Goal: Use online tool/utility: Utilize a website feature to perform a specific function

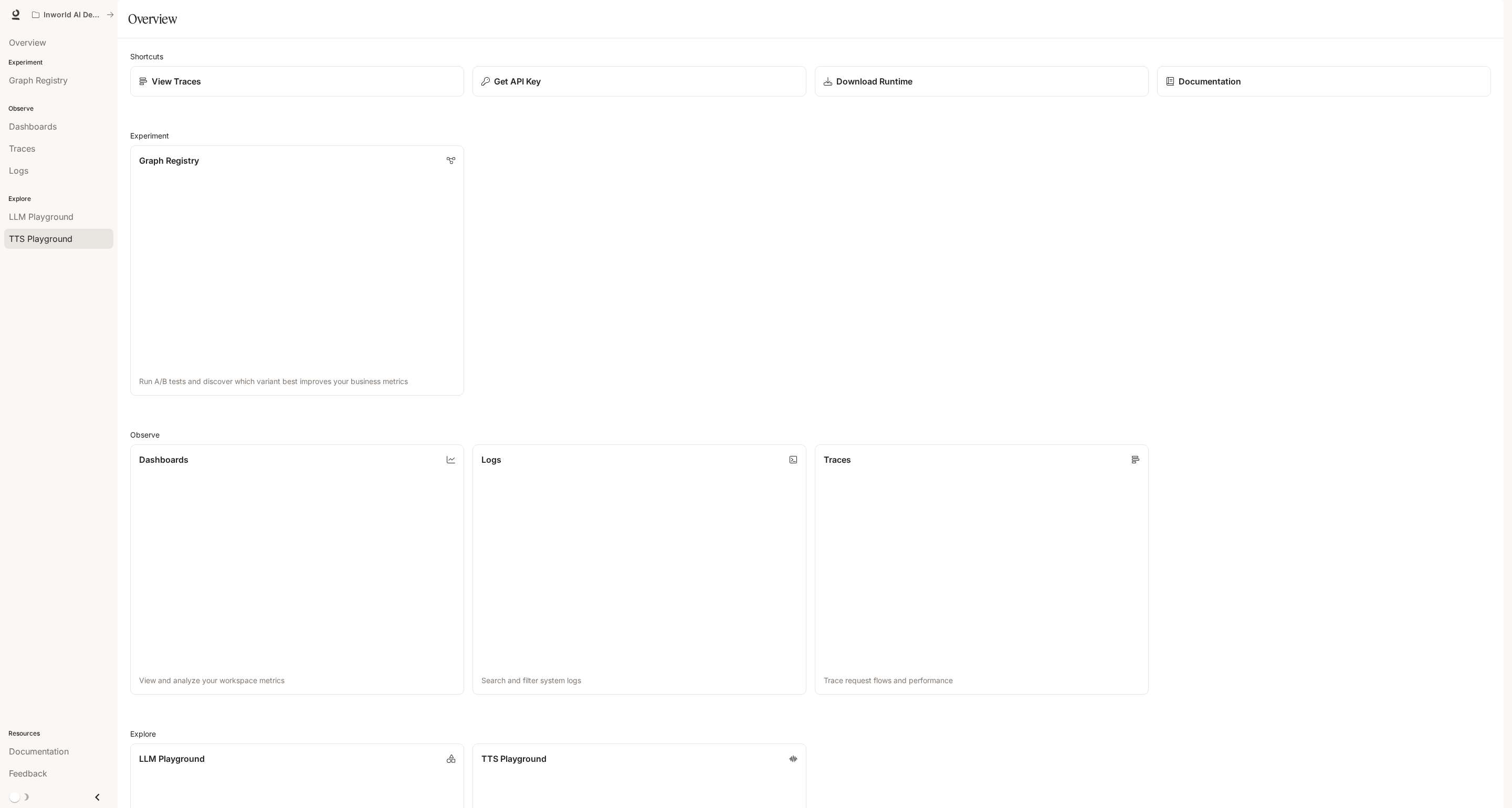
click at [14, 235] on span "TTS Playground" at bounding box center [41, 239] width 63 height 13
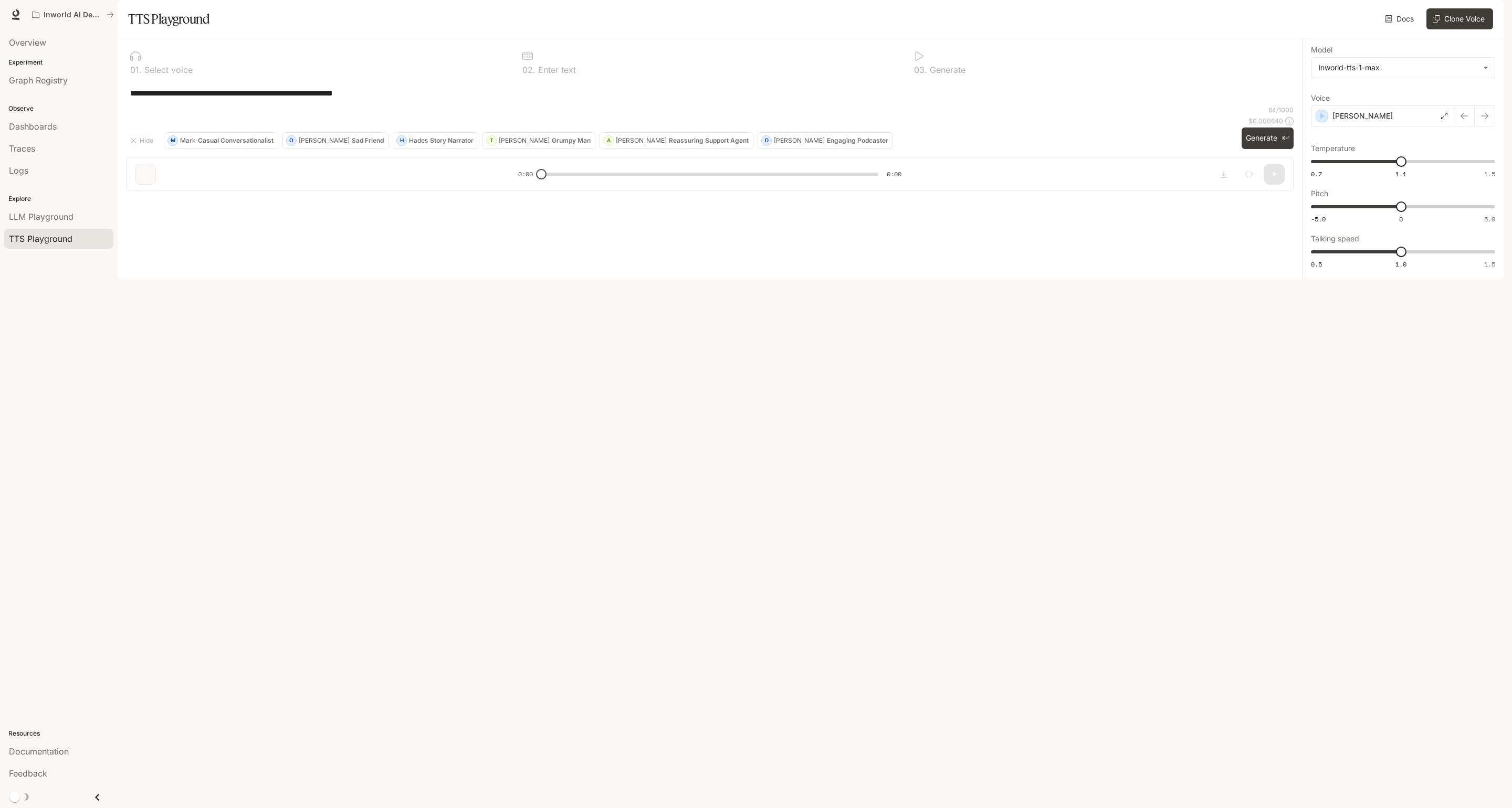
click at [470, 106] on div "**********" at bounding box center [709, 93] width 1168 height 25
click at [451, 99] on textarea "**********" at bounding box center [709, 92] width 1159 height 12
type textarea "*"
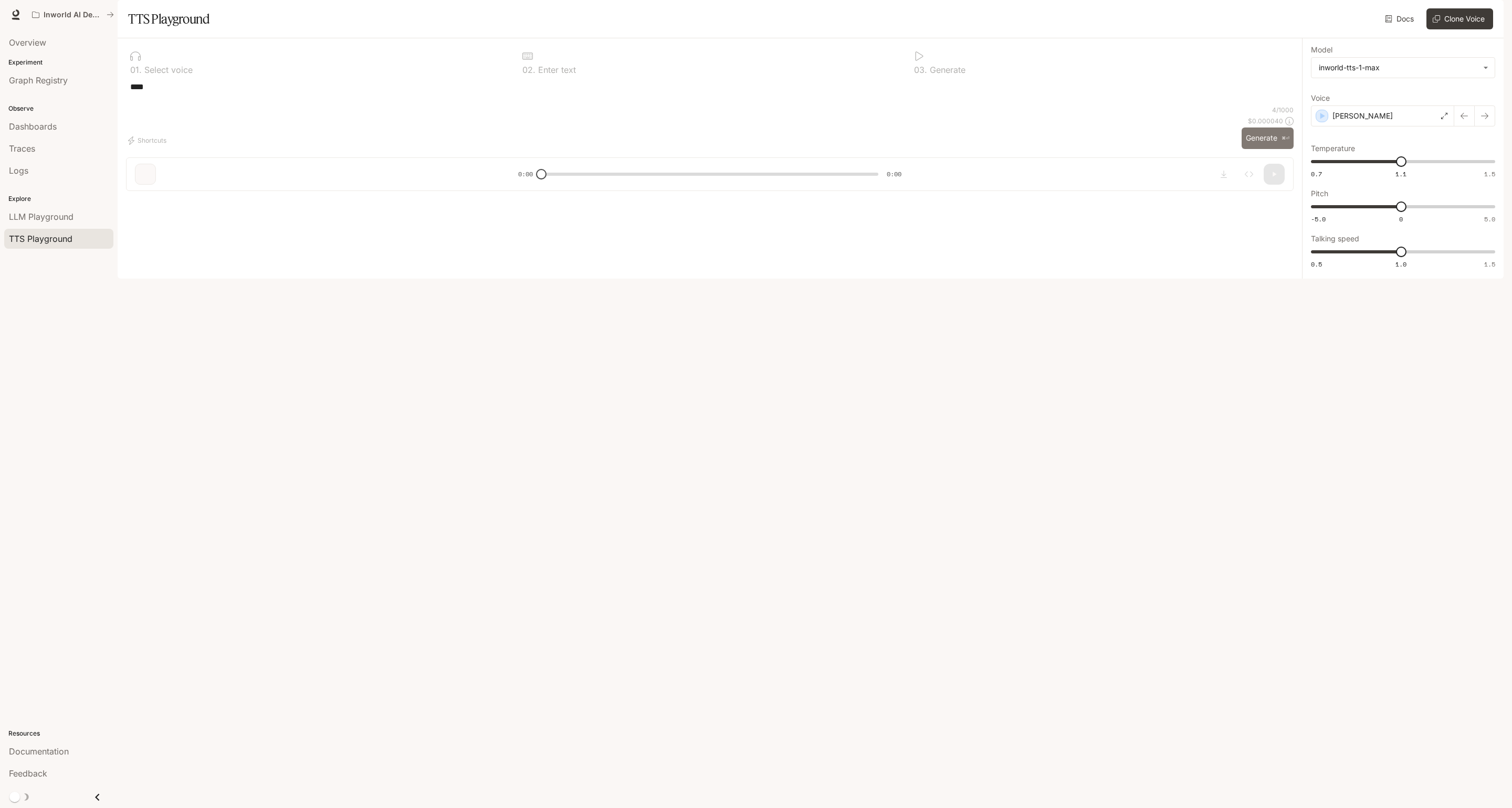
type textarea "***"
click at [1248, 149] on button "Generate ⌘⏎" at bounding box center [1267, 138] width 52 height 22
click at [1271, 151] on button "button" at bounding box center [1273, 140] width 21 height 21
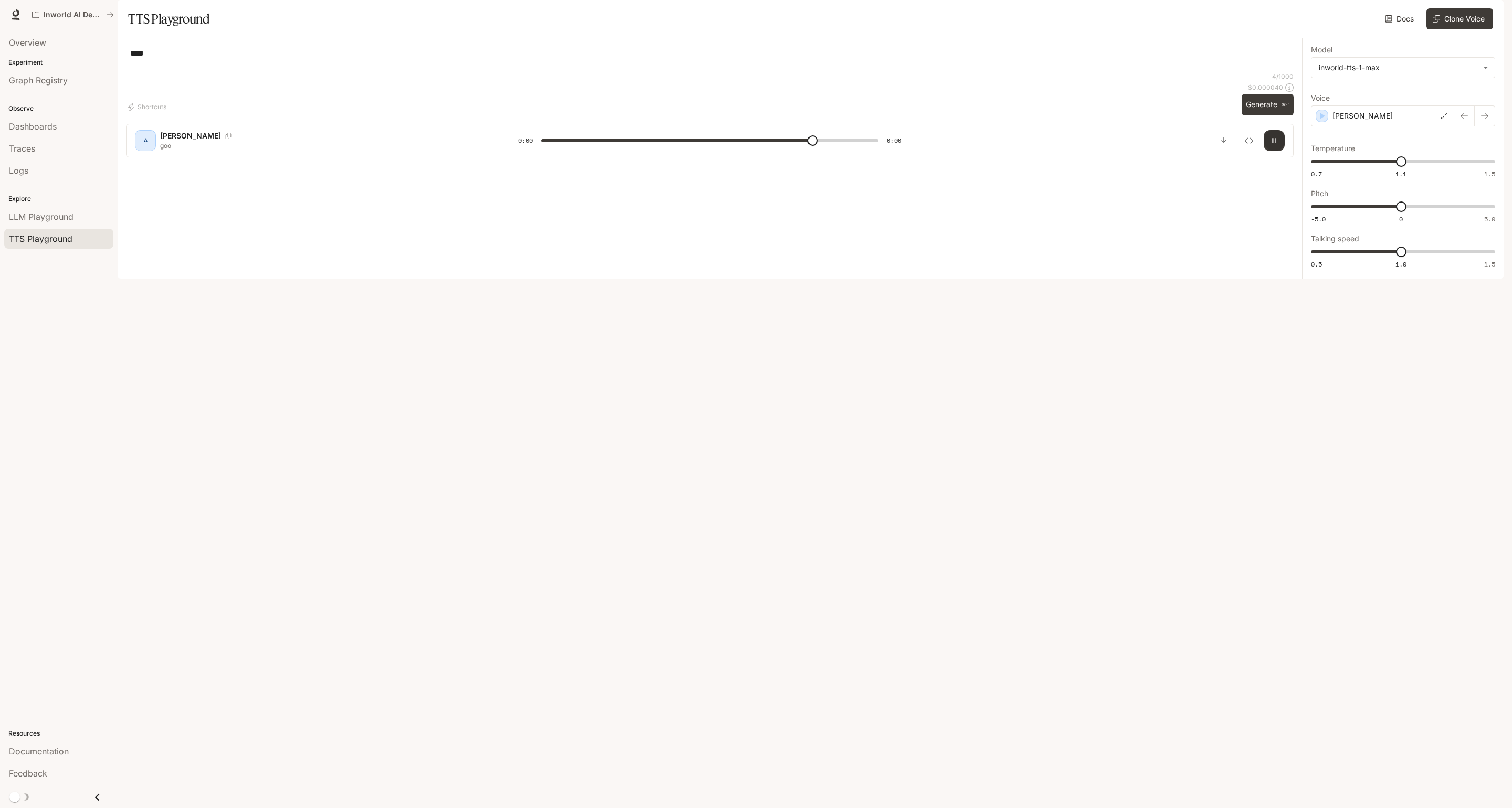
click at [1271, 151] on button "button" at bounding box center [1273, 140] width 21 height 21
click at [1413, 127] on div "[PERSON_NAME]" at bounding box center [1382, 116] width 144 height 21
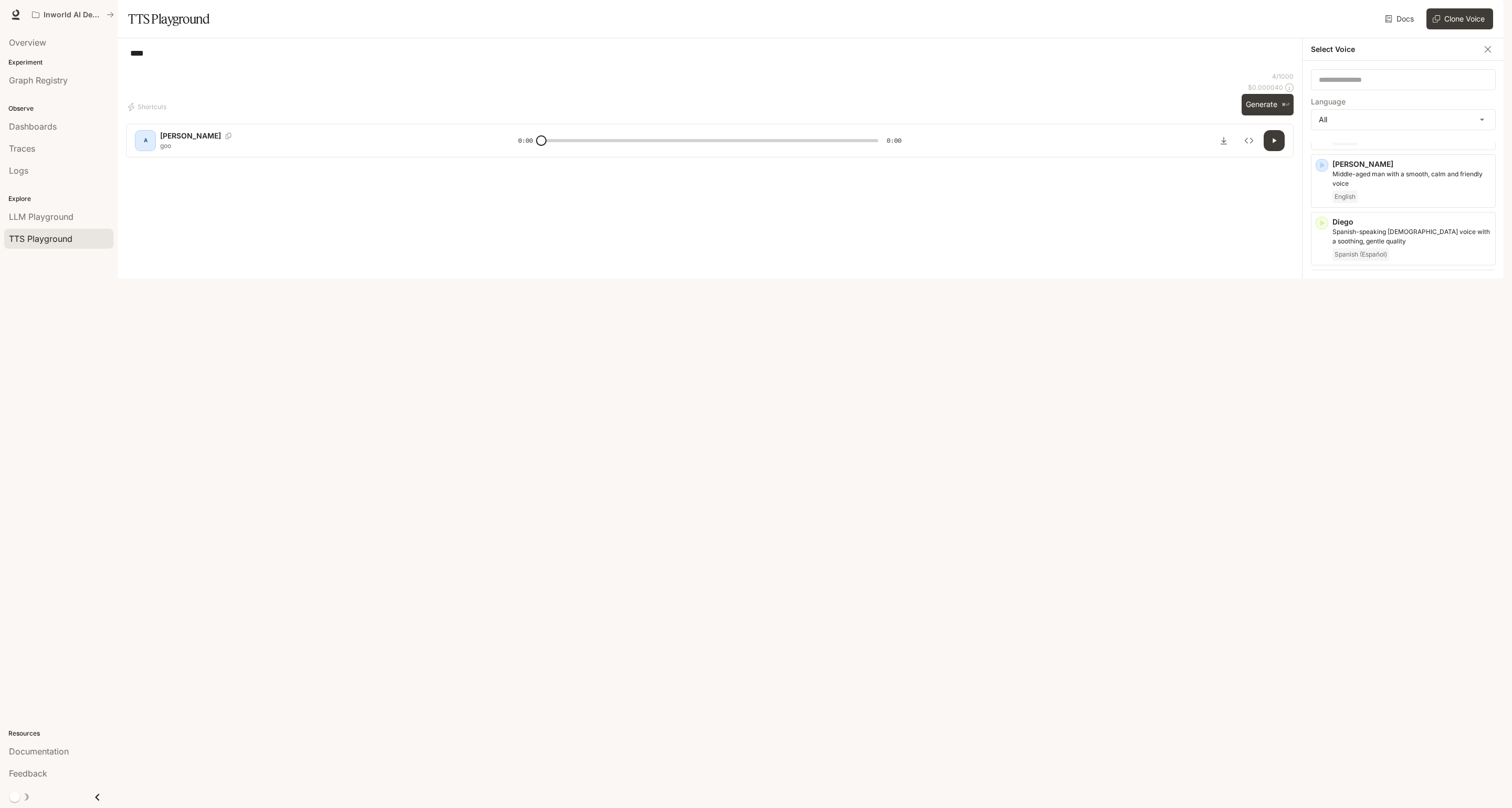
scroll to position [343, 0]
click at [1387, 278] on p "Dominus" at bounding box center [1411, 273] width 158 height 11
click at [1269, 151] on button "button" at bounding box center [1273, 140] width 21 height 21
click at [1372, 127] on div "Dominus" at bounding box center [1382, 116] width 144 height 21
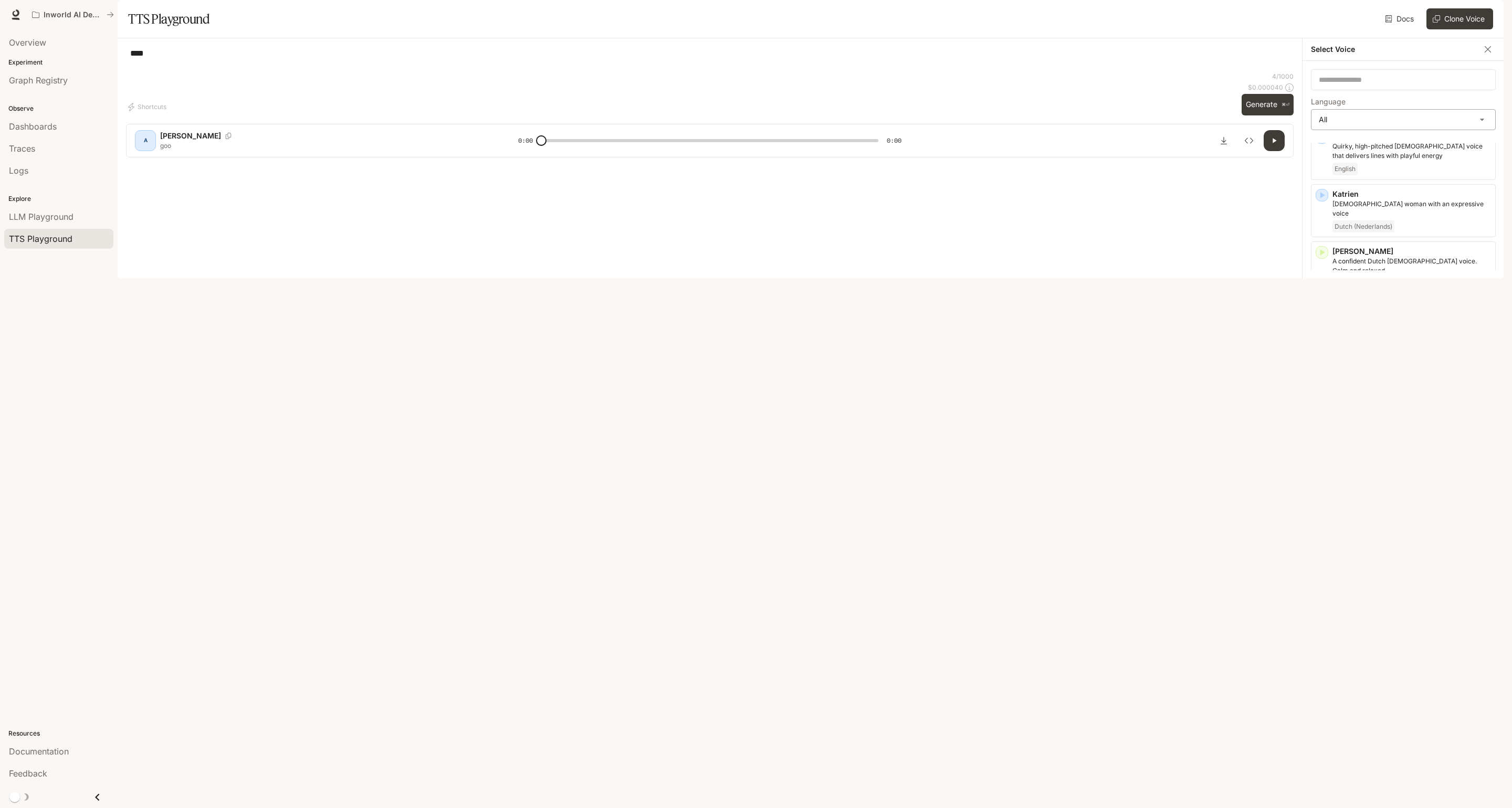
click at [1413, 130] on div "**********" at bounding box center [1403, 119] width 184 height 21
click at [1416, 155] on body "**********" at bounding box center [756, 404] width 1512 height 808
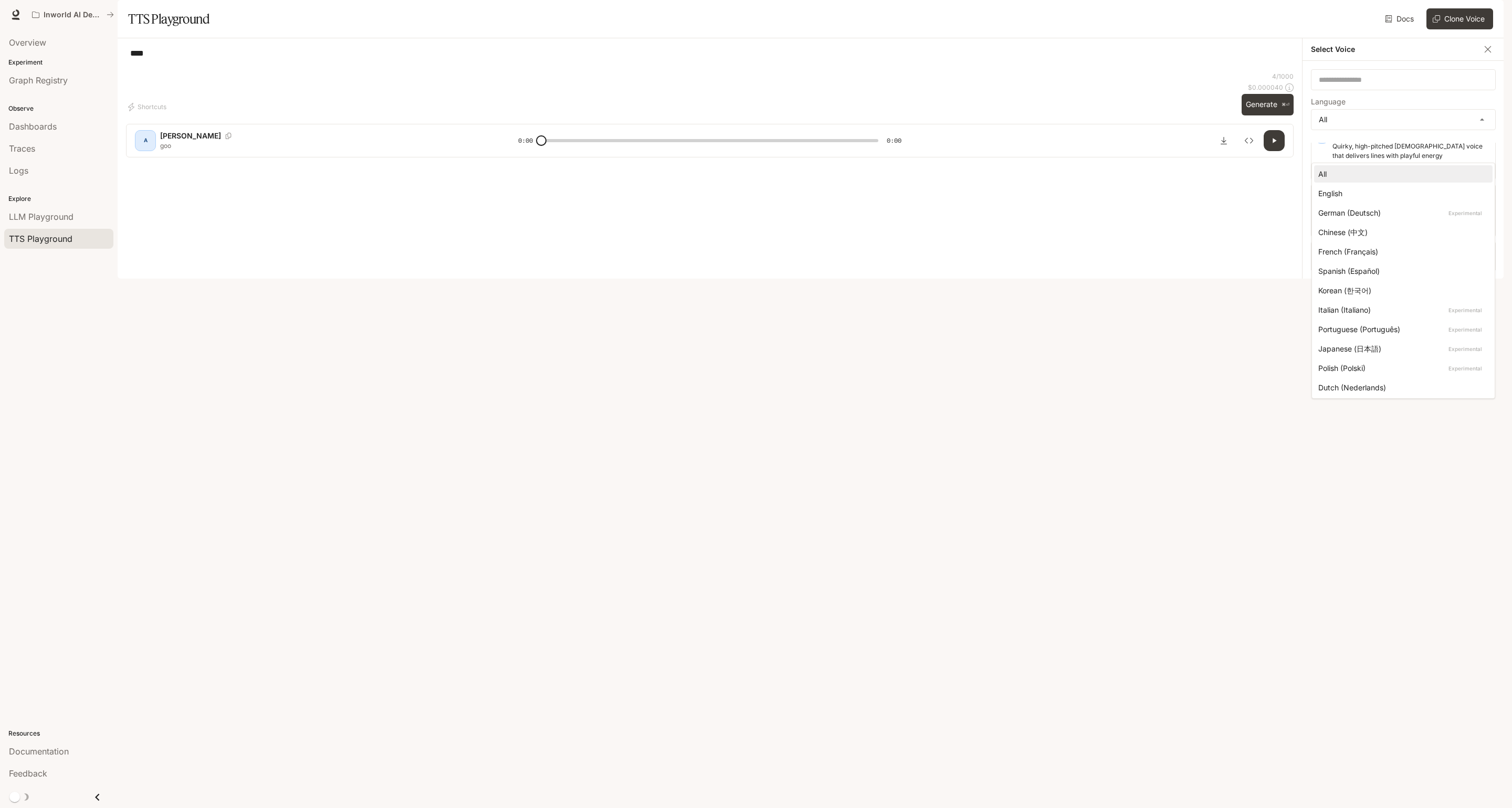
click at [1274, 444] on div at bounding box center [756, 404] width 1512 height 808
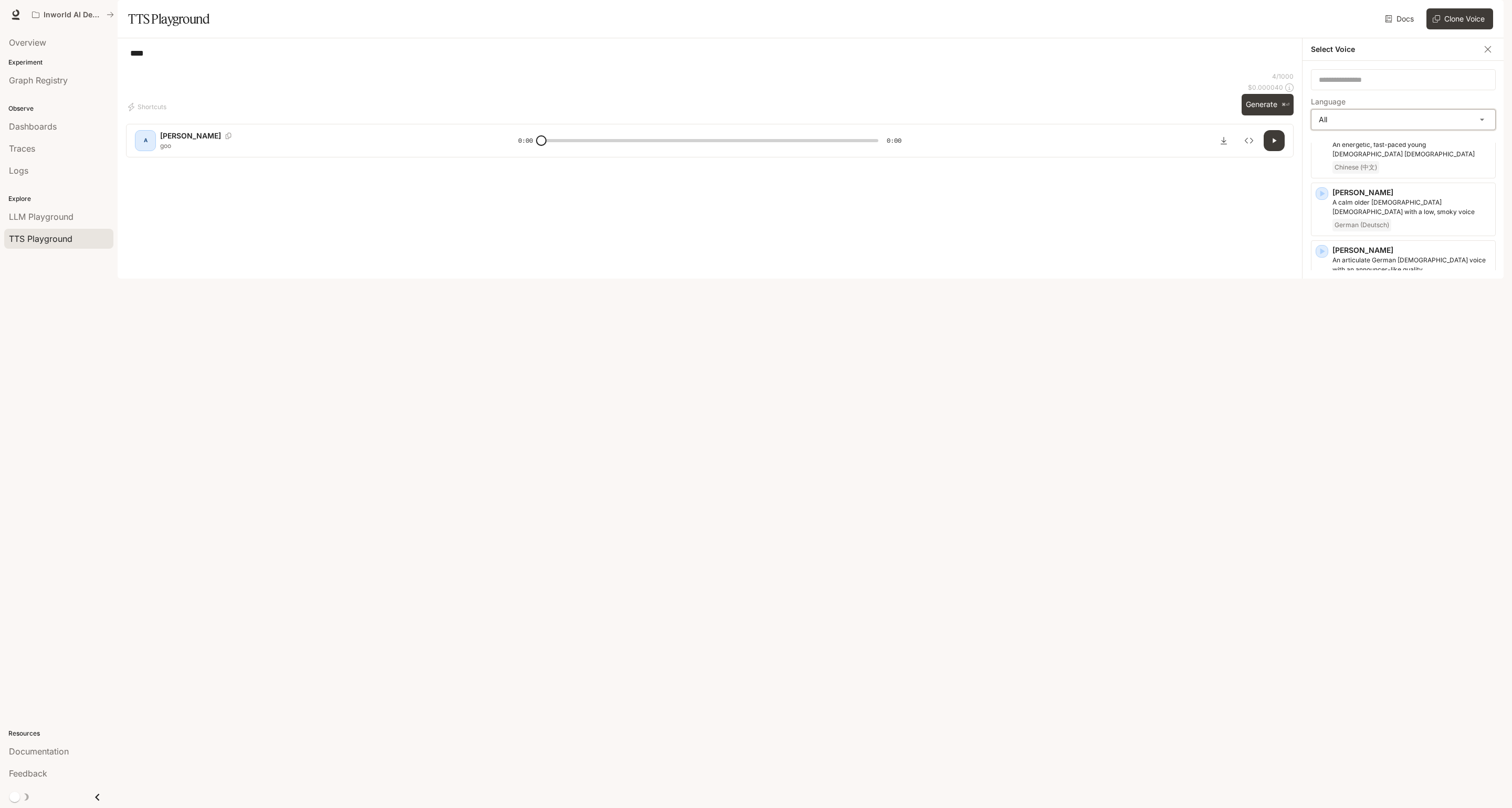
scroll to position [1021, 0]
click at [1385, 409] on span "Dutch (Nederlands)" at bounding box center [1363, 416] width 62 height 13
click at [1278, 145] on icon "button" at bounding box center [1273, 140] width 8 height 8
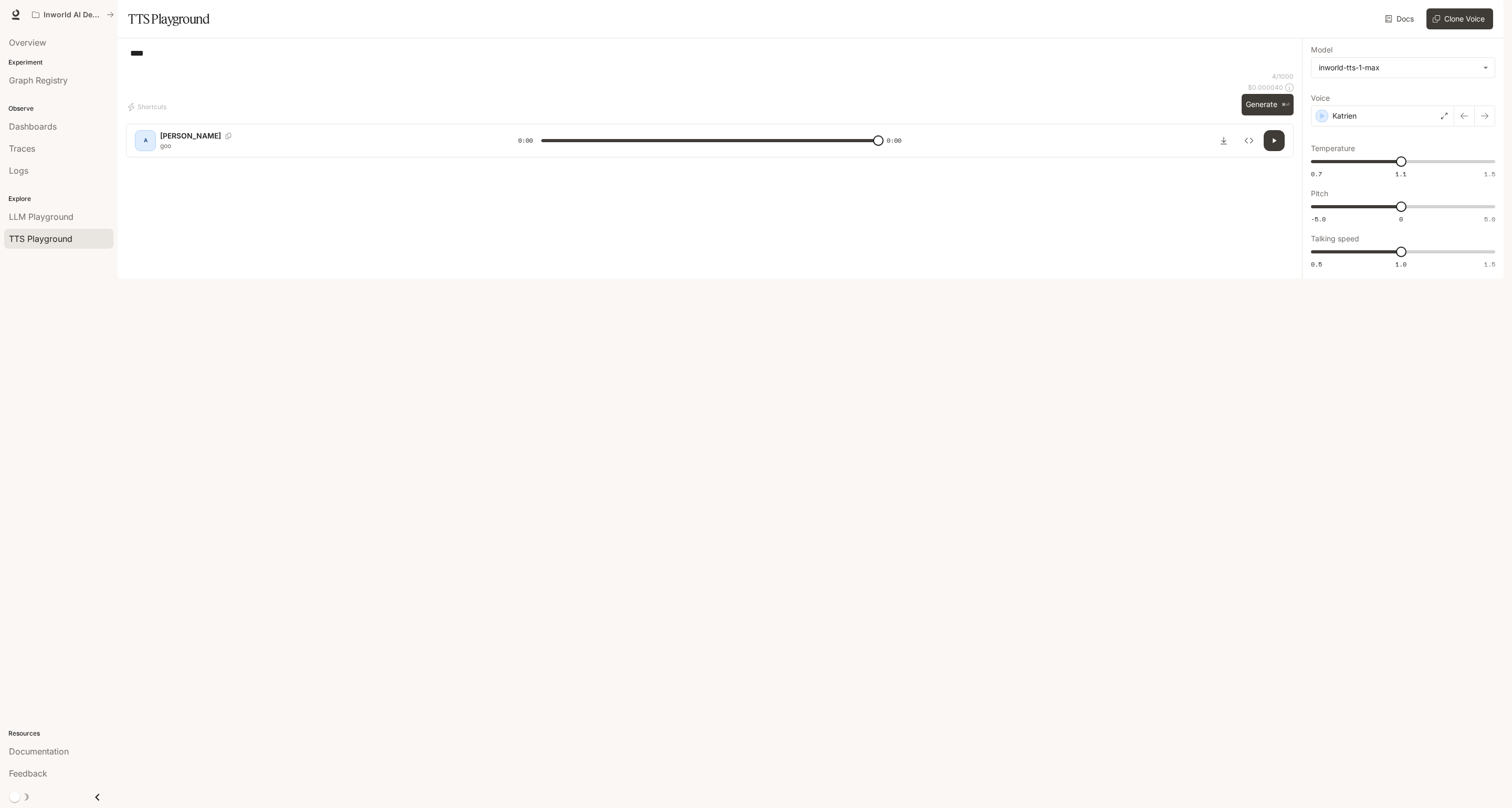
type input "*"
click at [1359, 103] on body "**********" at bounding box center [756, 404] width 1512 height 808
click at [1359, 144] on div "inworld-tts-1-max" at bounding box center [1400, 140] width 165 height 11
type input "*"
drag, startPoint x: 1395, startPoint y: 193, endPoint x: 1377, endPoint y: 197, distance: 18.4
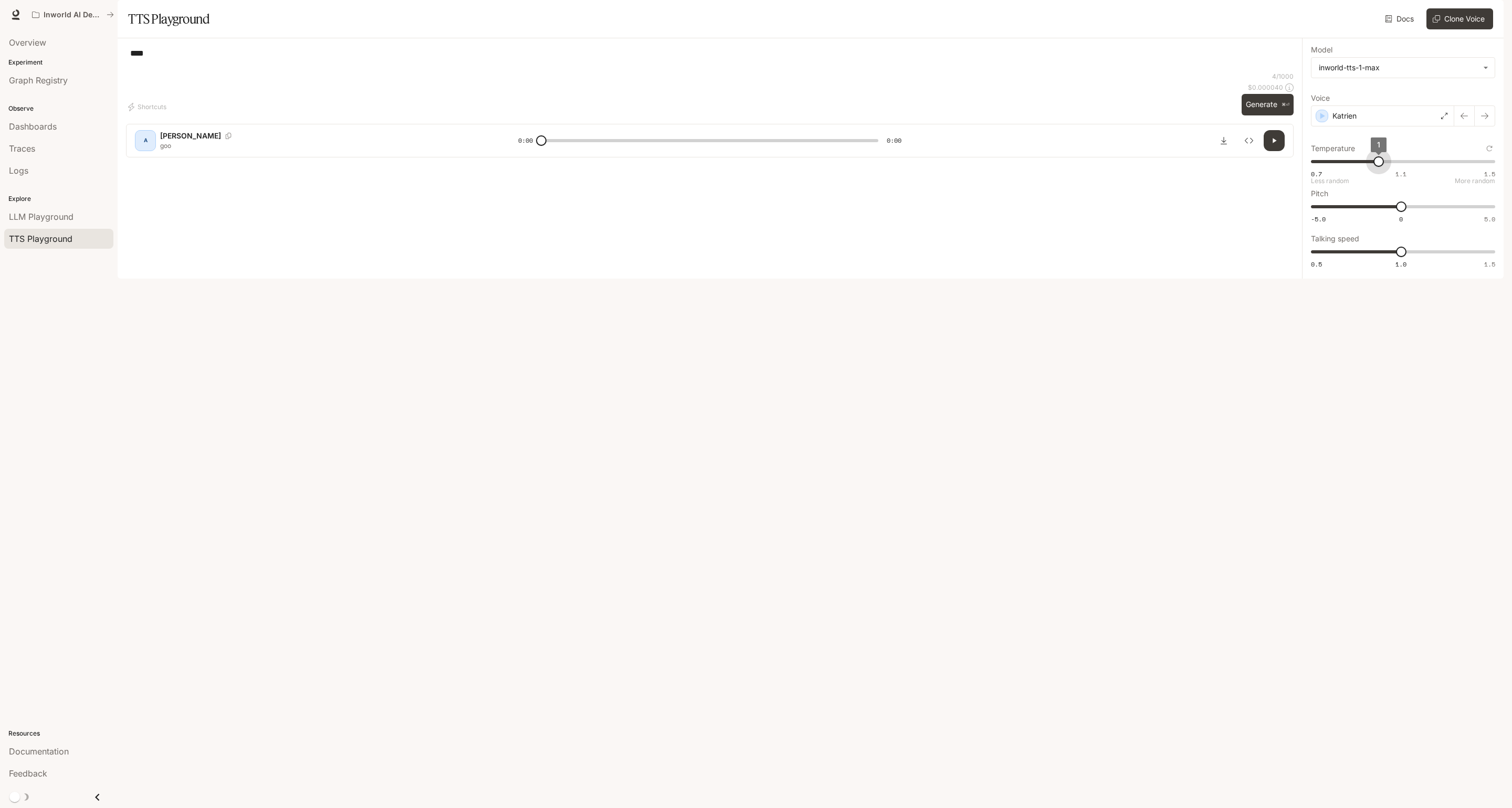
click at [1377, 167] on span "1" at bounding box center [1378, 162] width 11 height 11
click at [1277, 157] on div "A [PERSON_NAME] 0:00 0:00" at bounding box center [709, 140] width 1168 height 33
click at [1276, 151] on button "button" at bounding box center [1273, 140] width 21 height 21
type input "*"
type input "****"
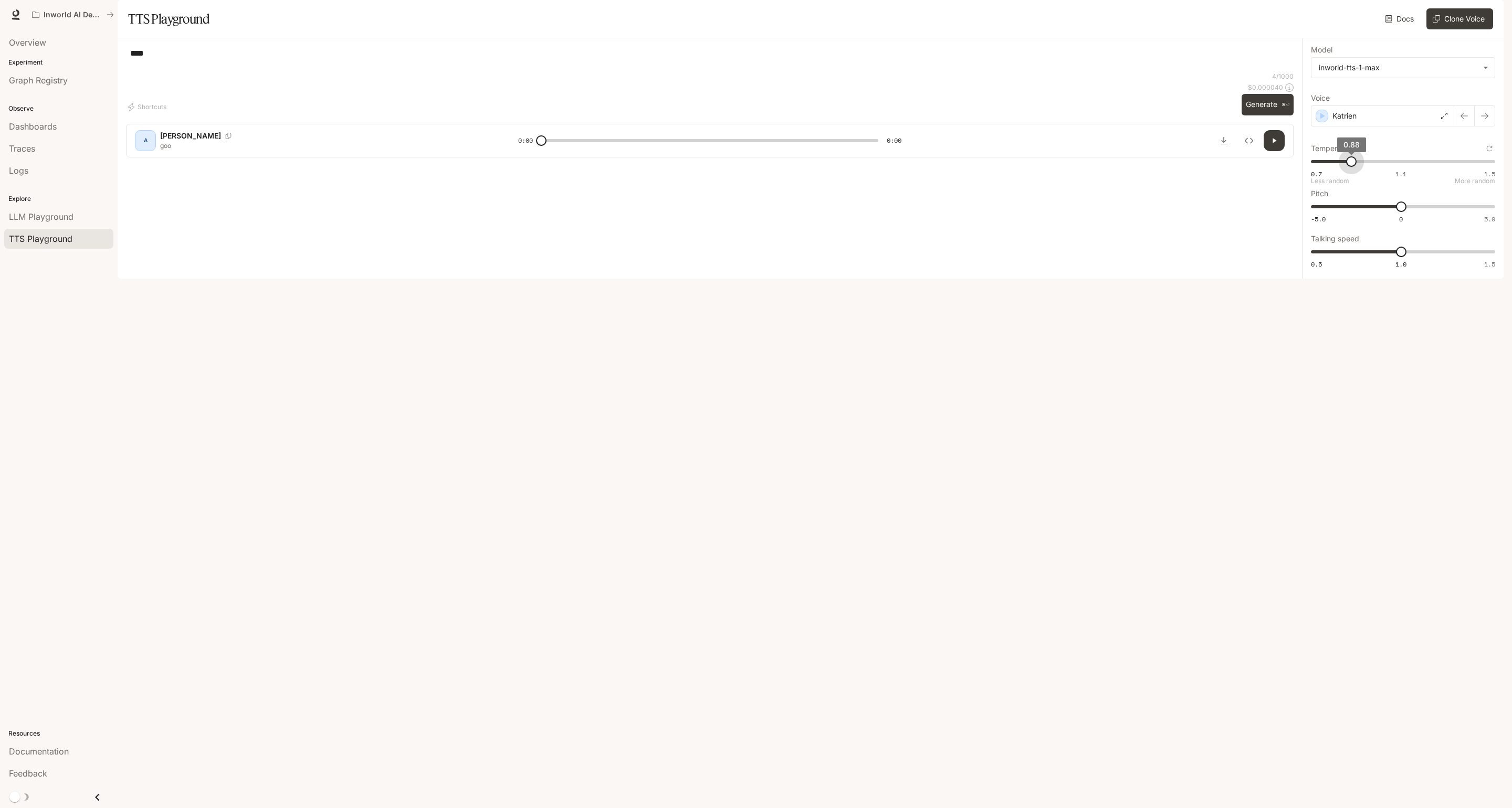
drag, startPoint x: 1366, startPoint y: 196, endPoint x: 1352, endPoint y: 198, distance: 14.1
click at [1352, 170] on span "0.7 1.1 1.5 0.88" at bounding box center [1400, 161] width 180 height 15
click at [1280, 151] on button "button" at bounding box center [1273, 140] width 21 height 21
type input "*"
type input "**"
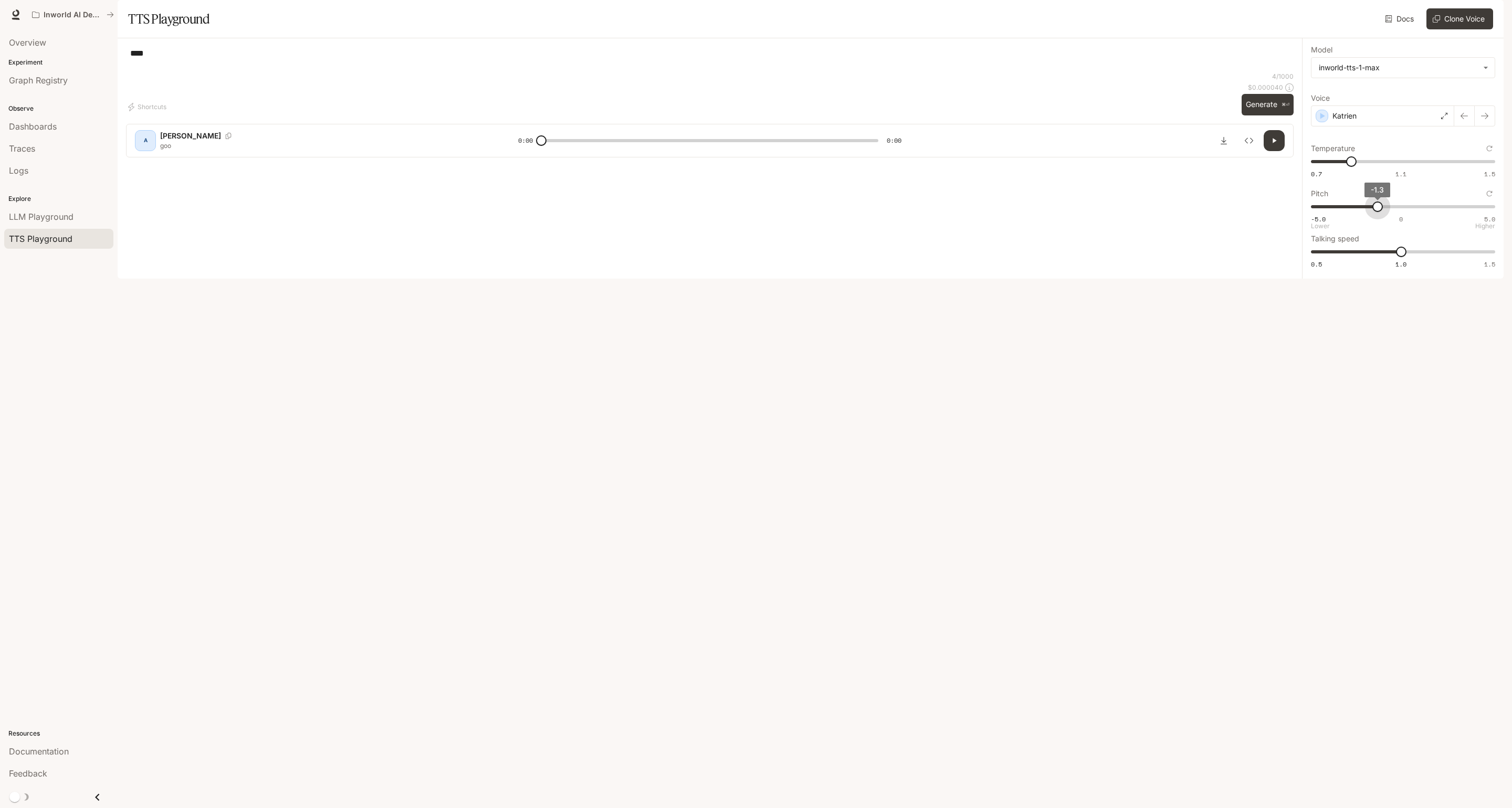
drag, startPoint x: 1386, startPoint y: 236, endPoint x: 1365, endPoint y: 242, distance: 21.8
click at [1365, 215] on span "-5.0 0 5.0 -1.3" at bounding box center [1400, 206] width 180 height 15
click at [1278, 151] on button "button" at bounding box center [1273, 140] width 21 height 21
type input "*"
type input "****"
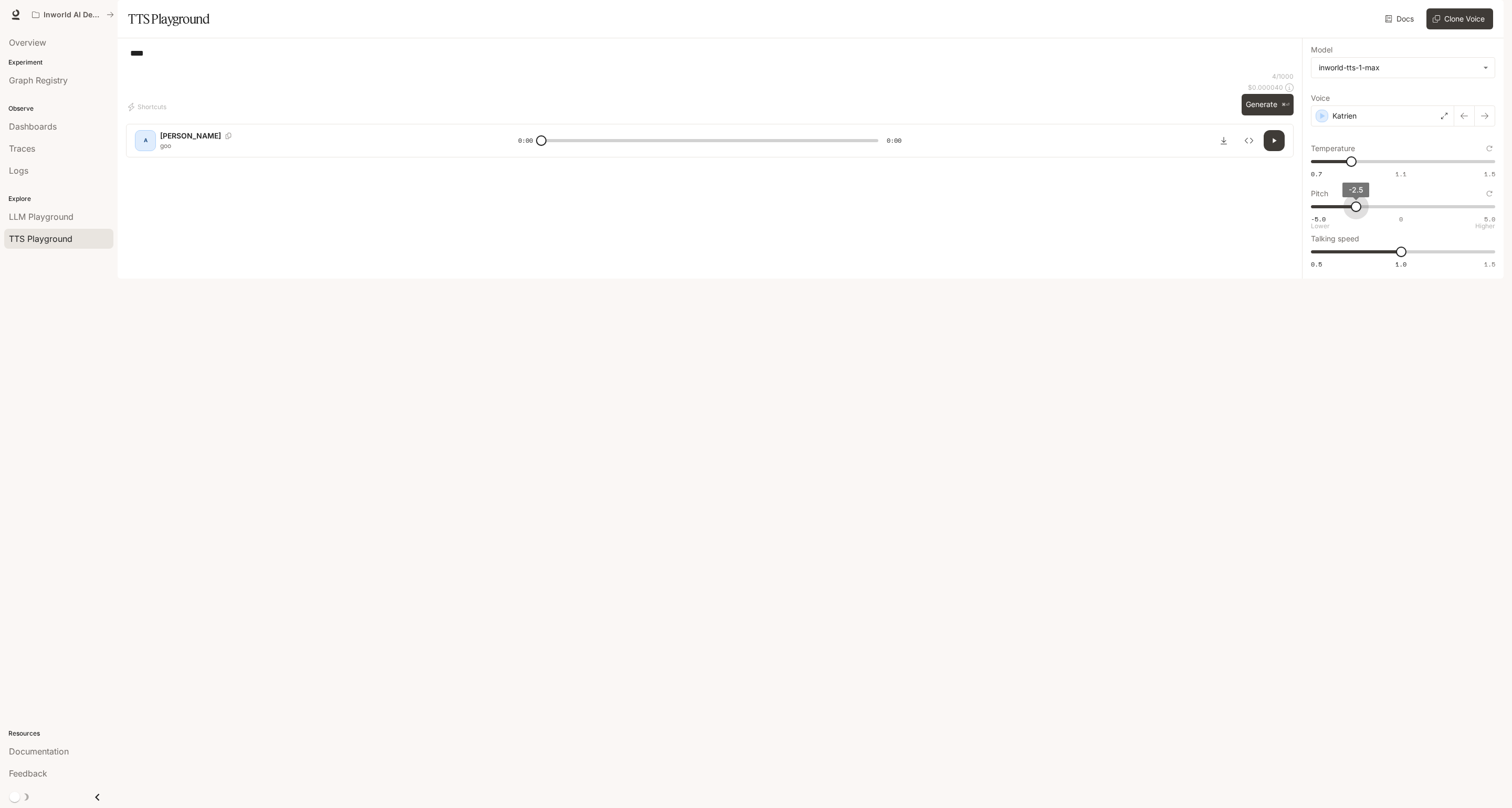
click at [1356, 212] on span "-2.5" at bounding box center [1356, 207] width 11 height 11
click at [1282, 151] on button "button" at bounding box center [1273, 140] width 21 height 21
type input "*"
type input "***"
drag, startPoint x: 1398, startPoint y: 287, endPoint x: 1364, endPoint y: 290, distance: 34.1
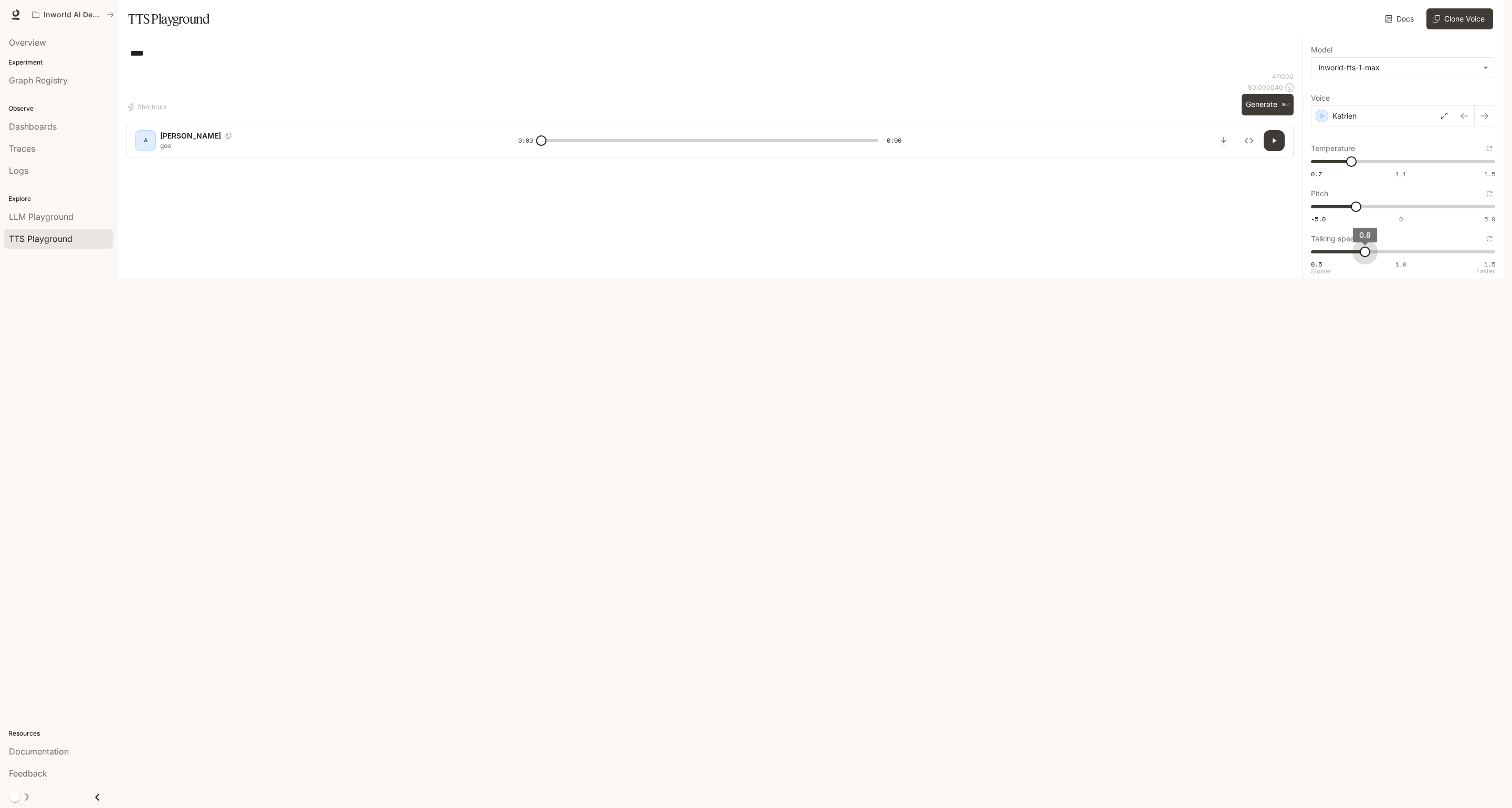
click at [1364, 258] on span "0.8" at bounding box center [1365, 252] width 11 height 11
click at [1274, 143] on icon "button" at bounding box center [1274, 140] width 4 height 5
click at [1276, 116] on button "Generate ⌘⏎" at bounding box center [1267, 105] width 52 height 22
click at [1276, 116] on div "4 / 1000 $ 0.000040 Generate ⌘⏎" at bounding box center [1267, 94] width 52 height 43
click at [1275, 145] on icon "button" at bounding box center [1273, 140] width 8 height 8
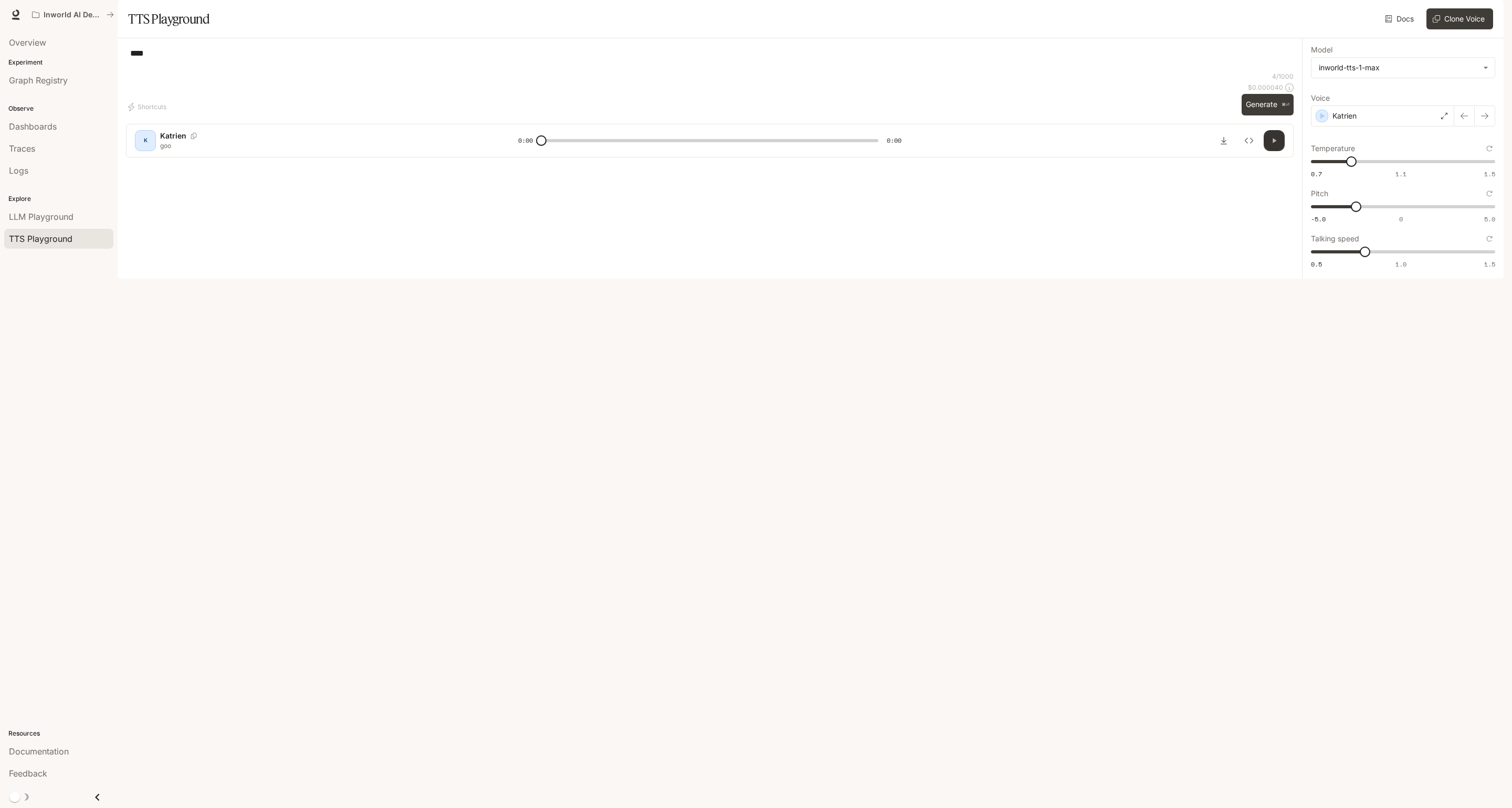
click at [1273, 145] on icon "button" at bounding box center [1273, 140] width 8 height 8
type input "*"
type input "****"
drag, startPoint x: 1362, startPoint y: 240, endPoint x: 1395, endPoint y: 236, distance: 33.2
click at [1390, 212] on span "-0.9" at bounding box center [1385, 207] width 11 height 11
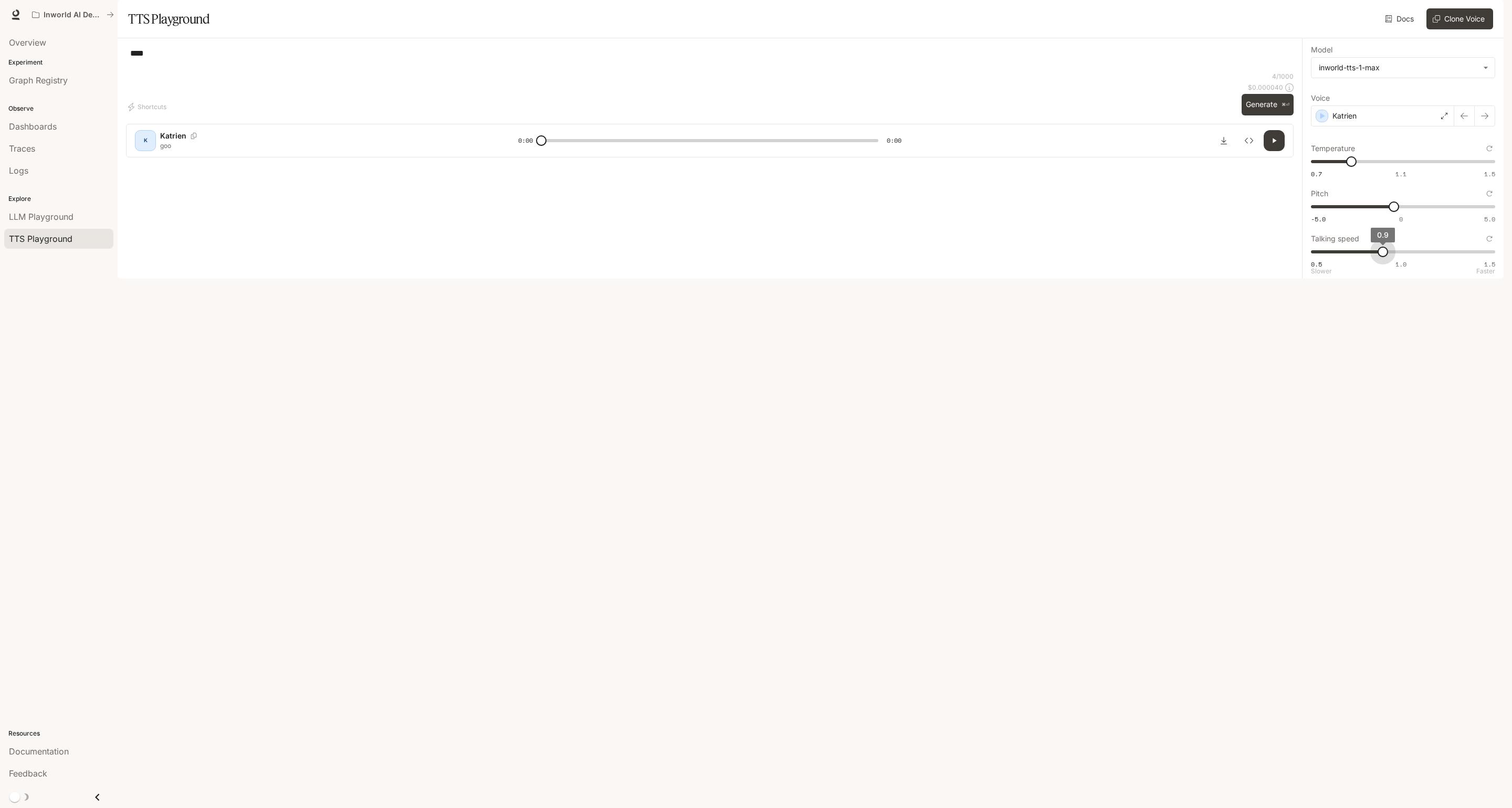
type input "*"
drag, startPoint x: 1364, startPoint y: 291, endPoint x: 1406, endPoint y: 261, distance: 51.6
click at [1395, 258] on span "1" at bounding box center [1401, 252] width 11 height 11
click at [1352, 121] on p "Katrien" at bounding box center [1344, 117] width 24 height 11
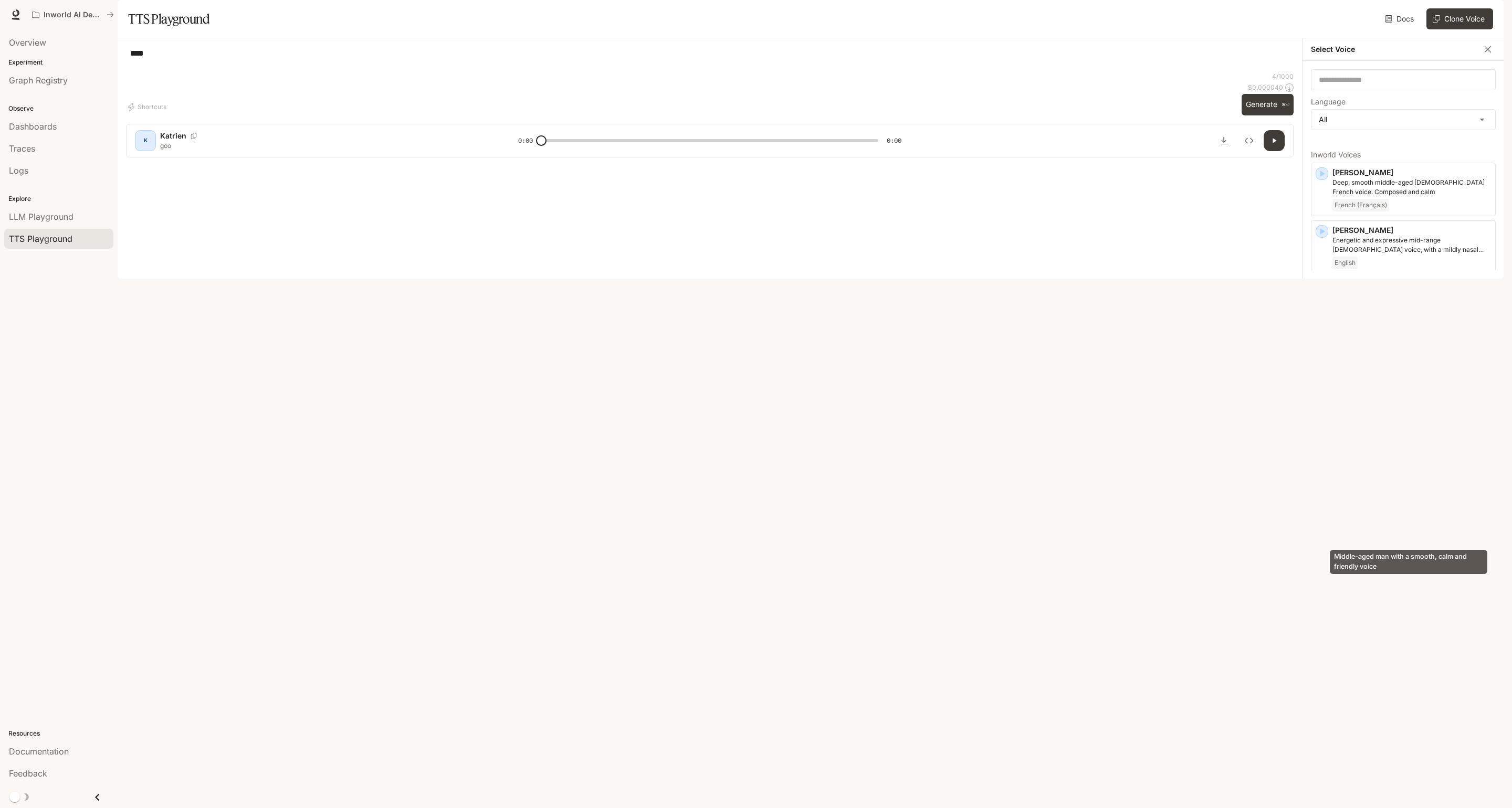
click at [1395, 524] on p "Middle-aged man with a smooth, calm and friendly voice" at bounding box center [1411, 514] width 158 height 19
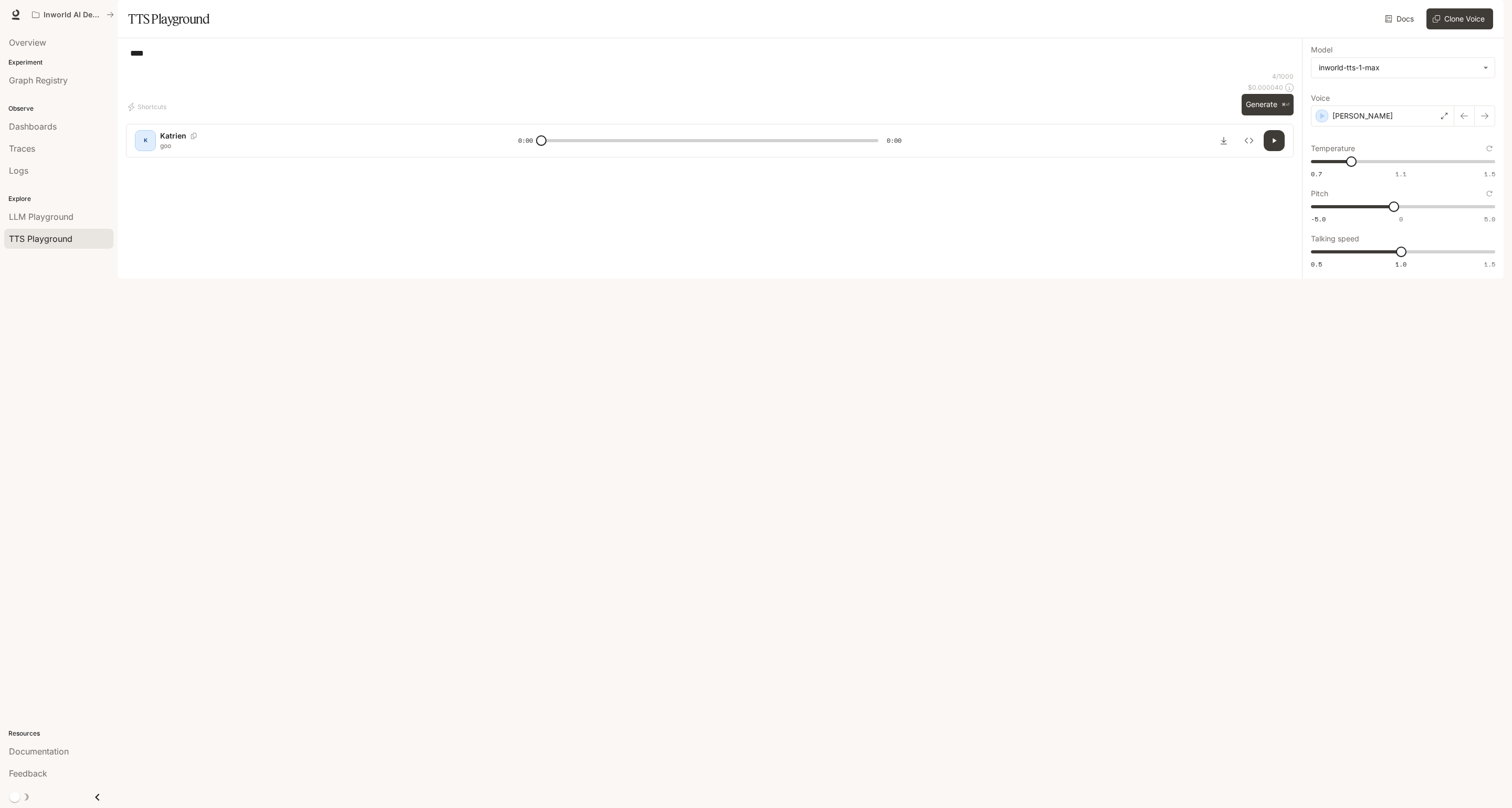
click at [1270, 132] on div "*** * ​ Shortcuts 4 / 1000 $ 0.000040 Generate ⌘⏎" at bounding box center [709, 89] width 1168 height 86
click at [1272, 116] on button "Generate ⌘⏎" at bounding box center [1267, 105] width 52 height 22
click at [1275, 143] on icon "button" at bounding box center [1273, 140] width 5 height 5
click at [1275, 143] on icon "button" at bounding box center [1274, 140] width 4 height 5
type input "*"
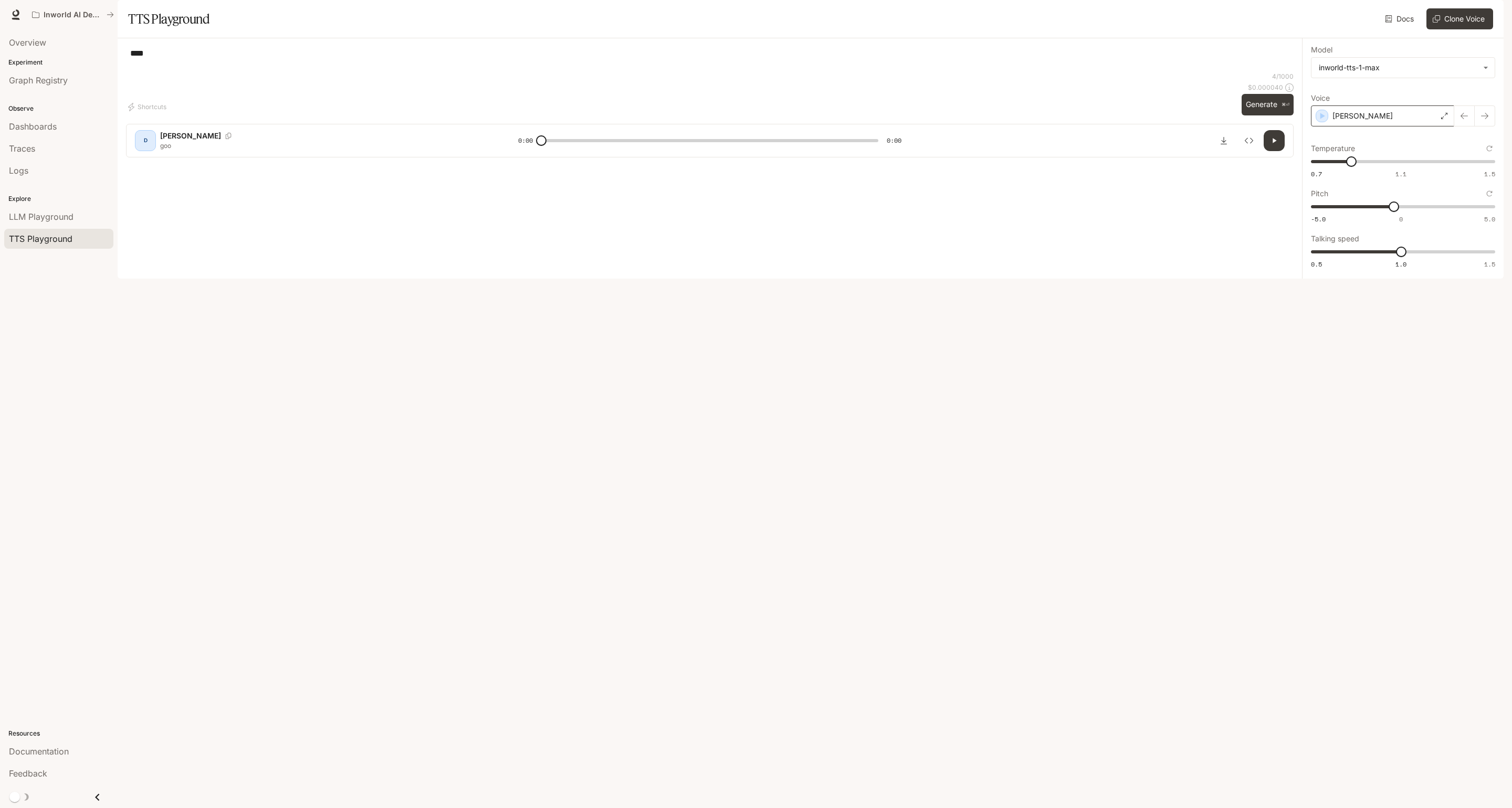
click at [1344, 121] on p "[PERSON_NAME]" at bounding box center [1362, 117] width 61 height 11
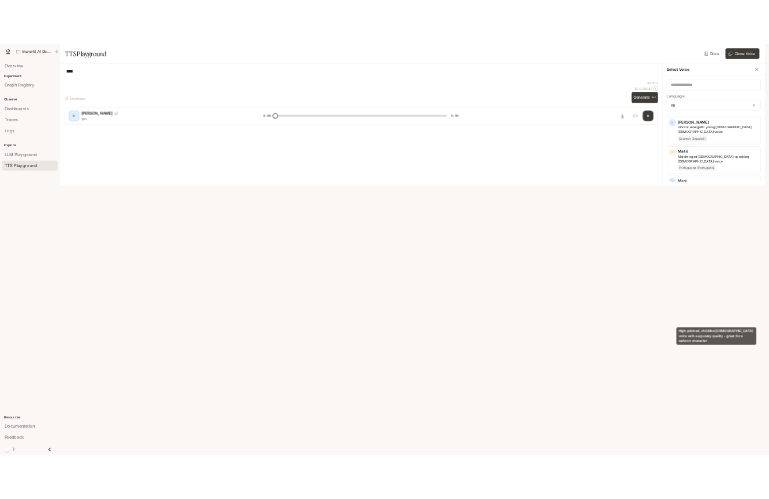
scroll to position [1573, 0]
